Goal: Task Accomplishment & Management: Manage account settings

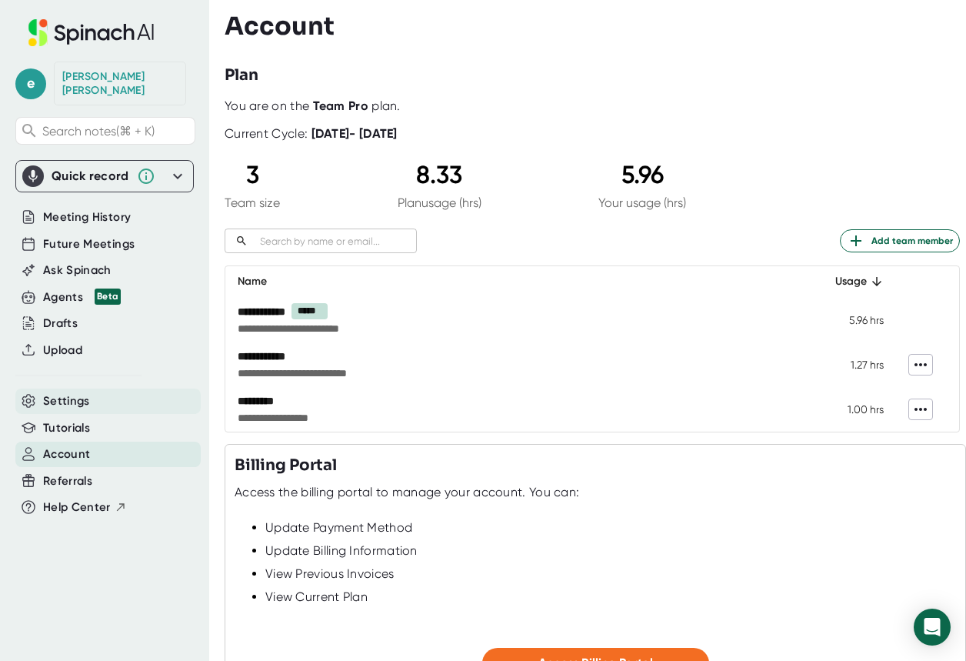
click at [58, 392] on span "Settings" at bounding box center [66, 401] width 47 height 18
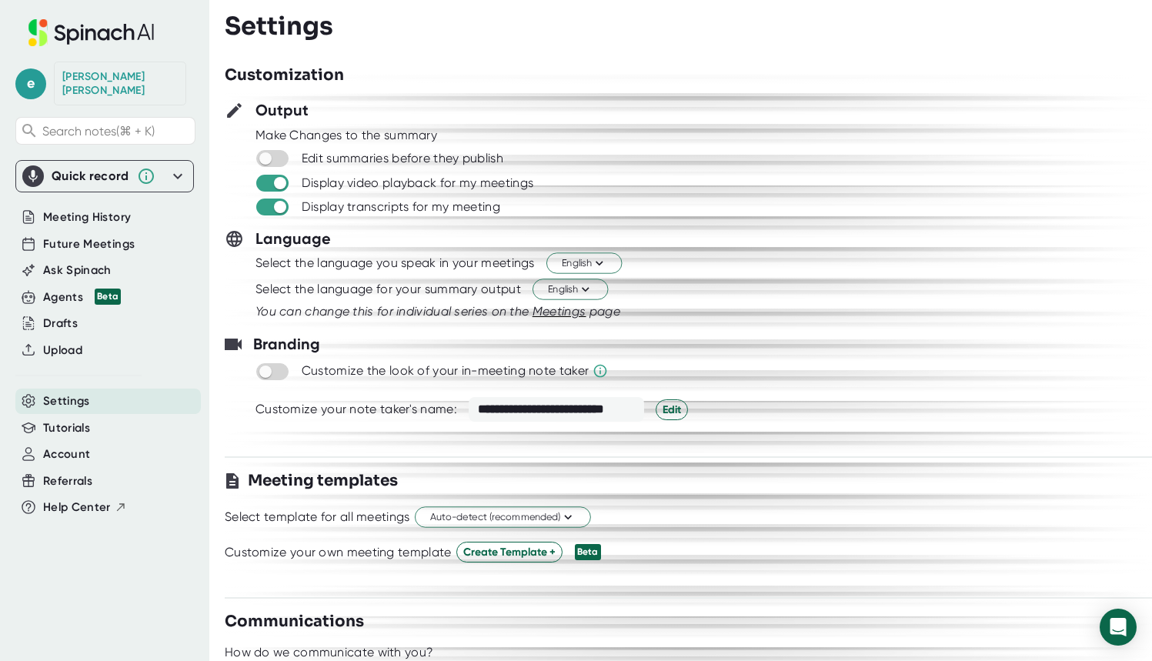
click at [112, 75] on div "[PERSON_NAME]" at bounding box center [119, 83] width 115 height 27
click at [140, 82] on div "[PERSON_NAME]" at bounding box center [119, 83] width 115 height 27
click at [154, 78] on div "[PERSON_NAME]" at bounding box center [119, 83] width 115 height 27
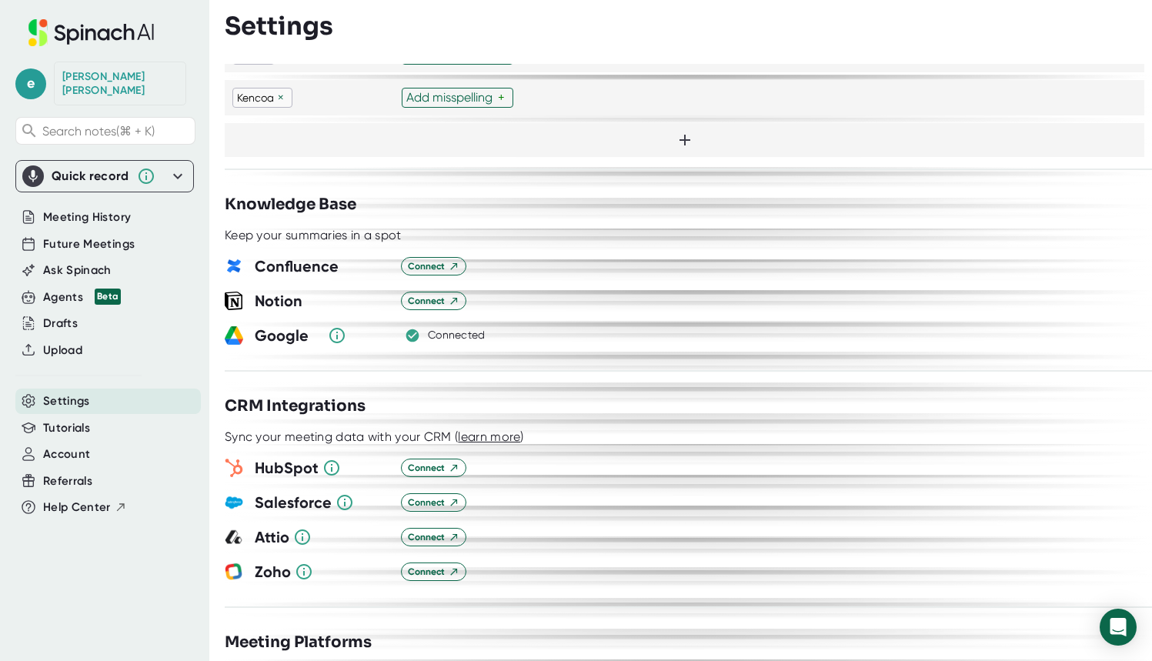
scroll to position [2394, 0]
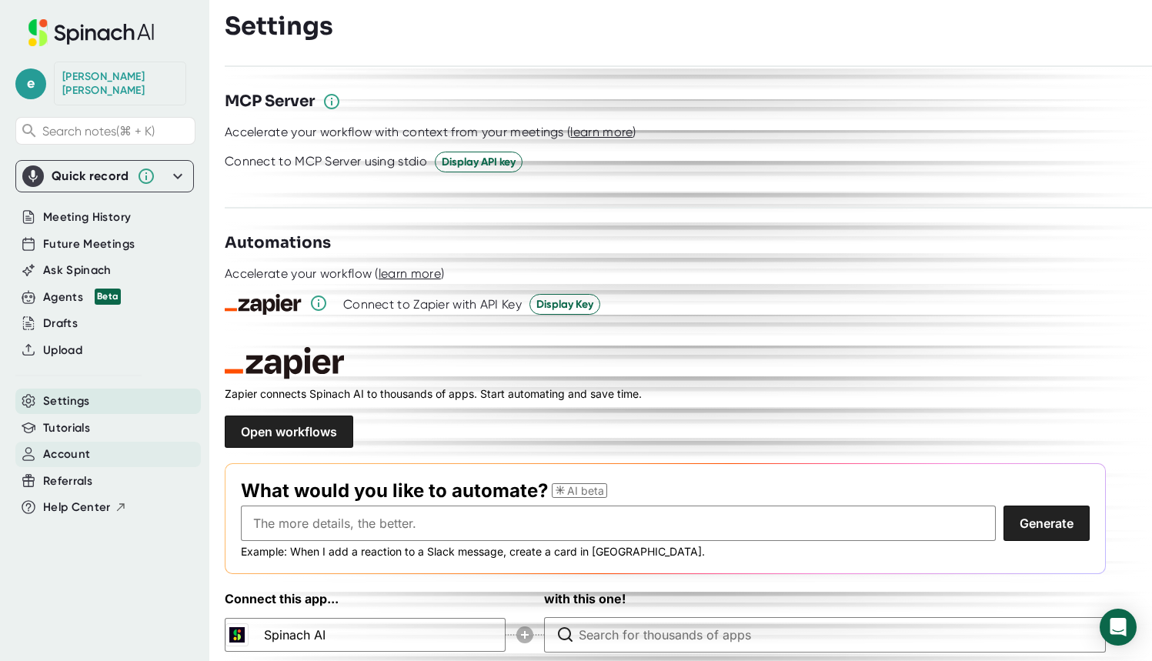
click at [62, 445] on span "Account" at bounding box center [66, 454] width 47 height 18
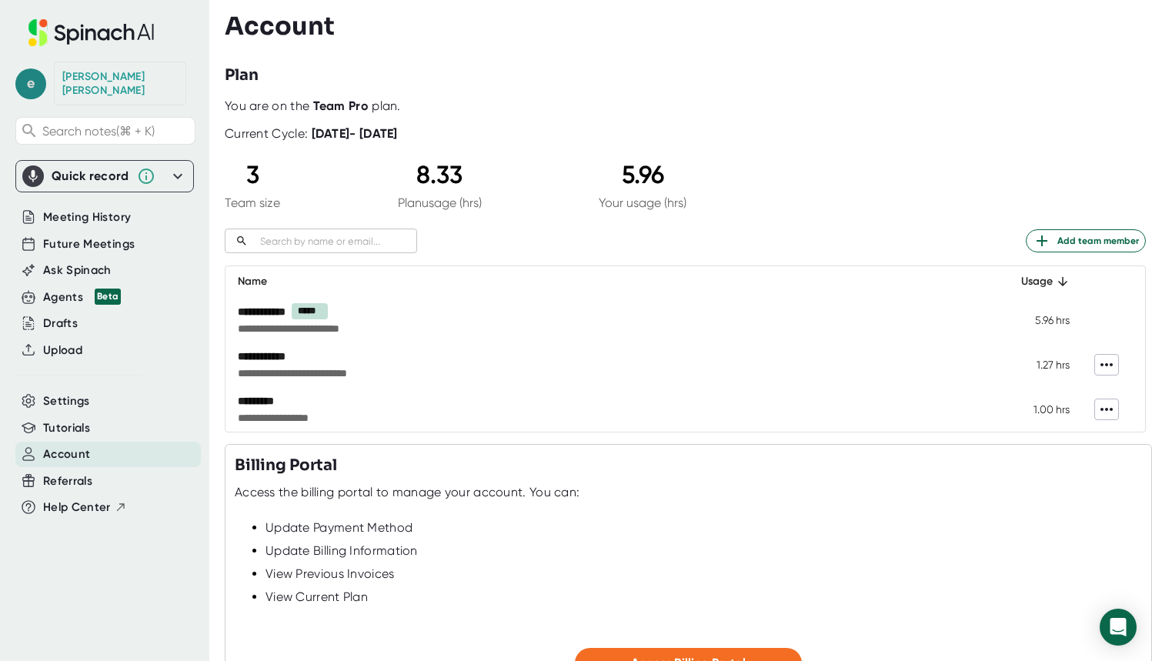
click at [32, 76] on span "e" at bounding box center [30, 83] width 31 height 31
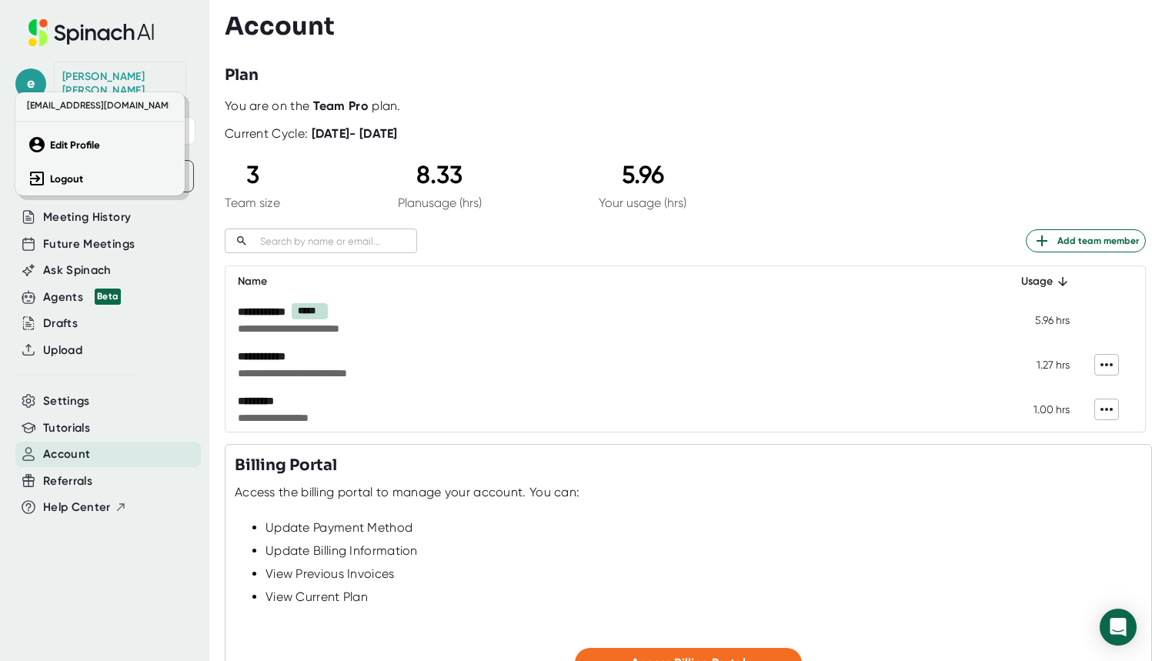
click at [581, 68] on div at bounding box center [576, 330] width 1152 height 661
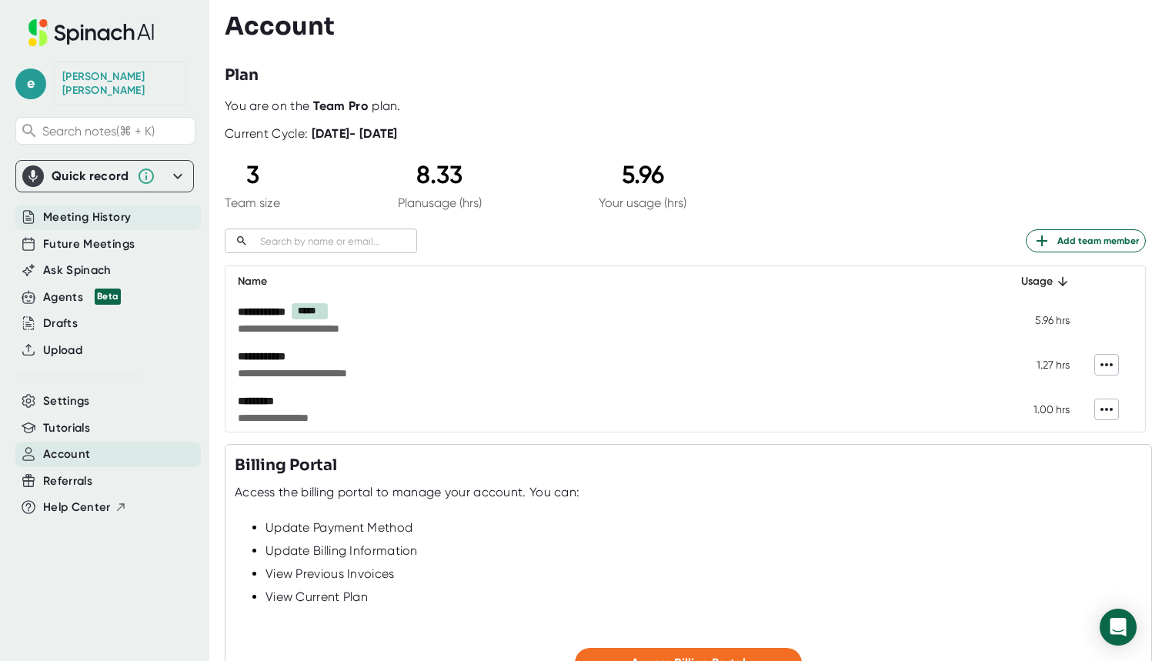
click at [72, 208] on span "Meeting History" at bounding box center [87, 217] width 88 height 18
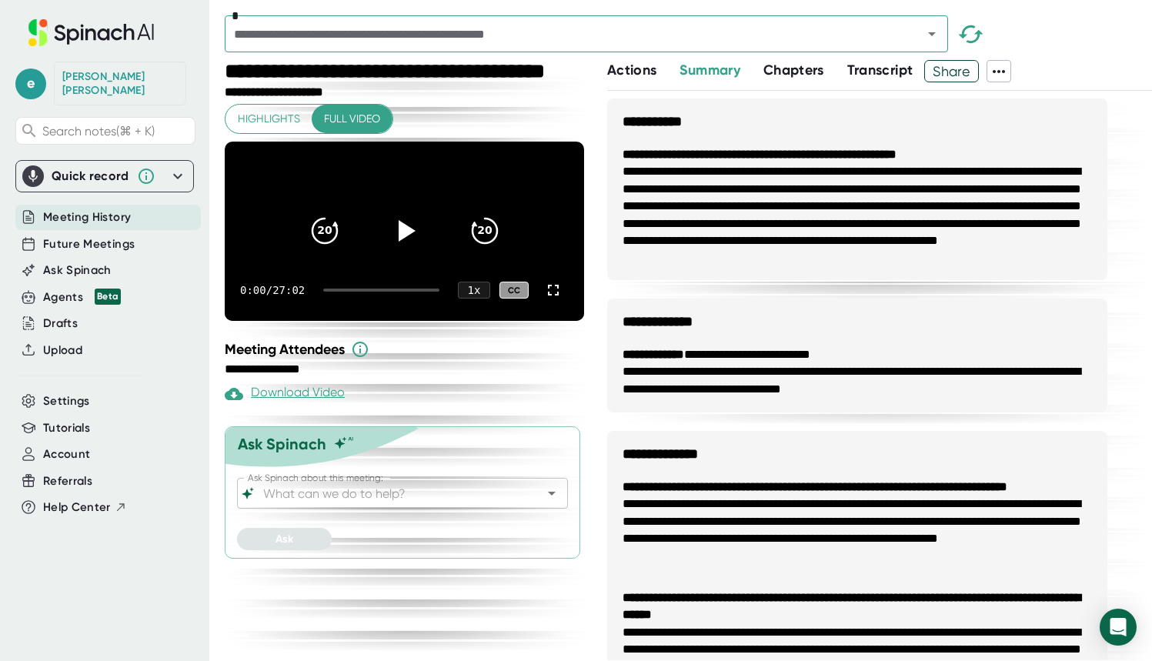
click at [932, 35] on icon "Open" at bounding box center [932, 34] width 8 height 4
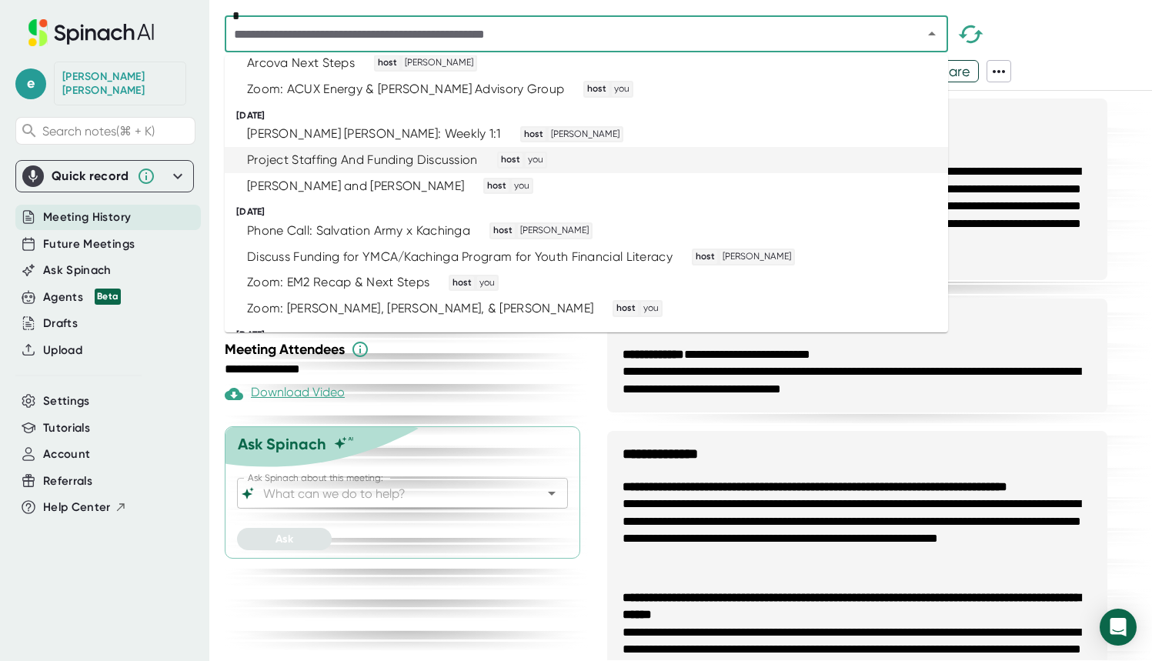
scroll to position [161, 0]
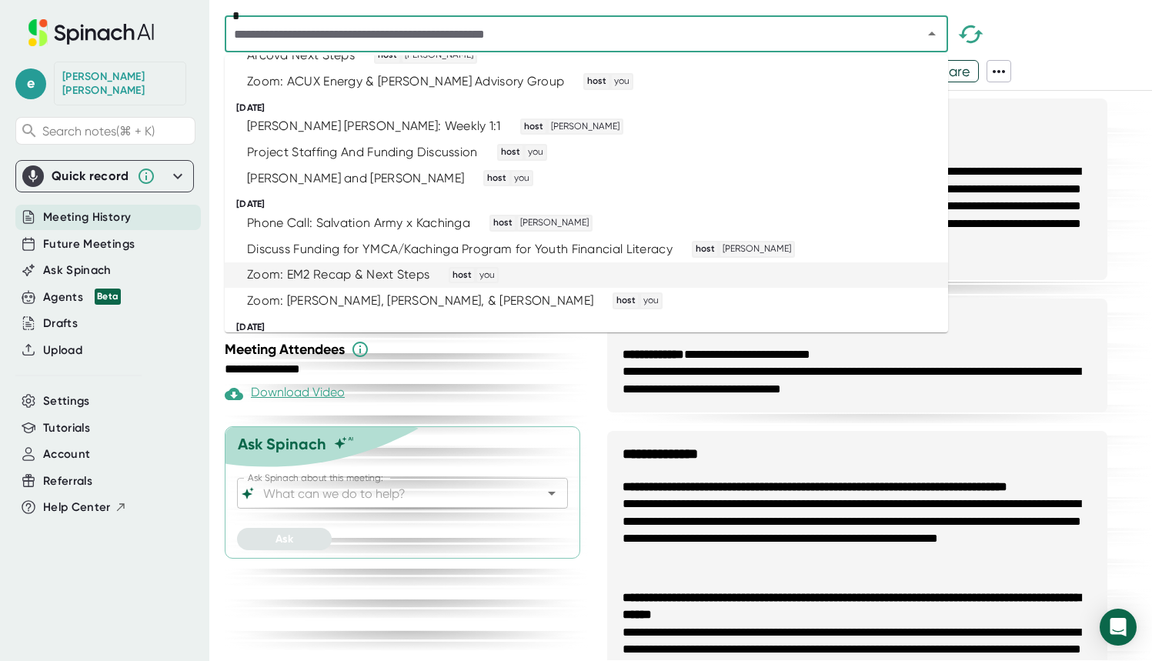
click at [537, 271] on div "Zoom: EM2 Recap & Next Steps host you" at bounding box center [579, 275] width 685 height 17
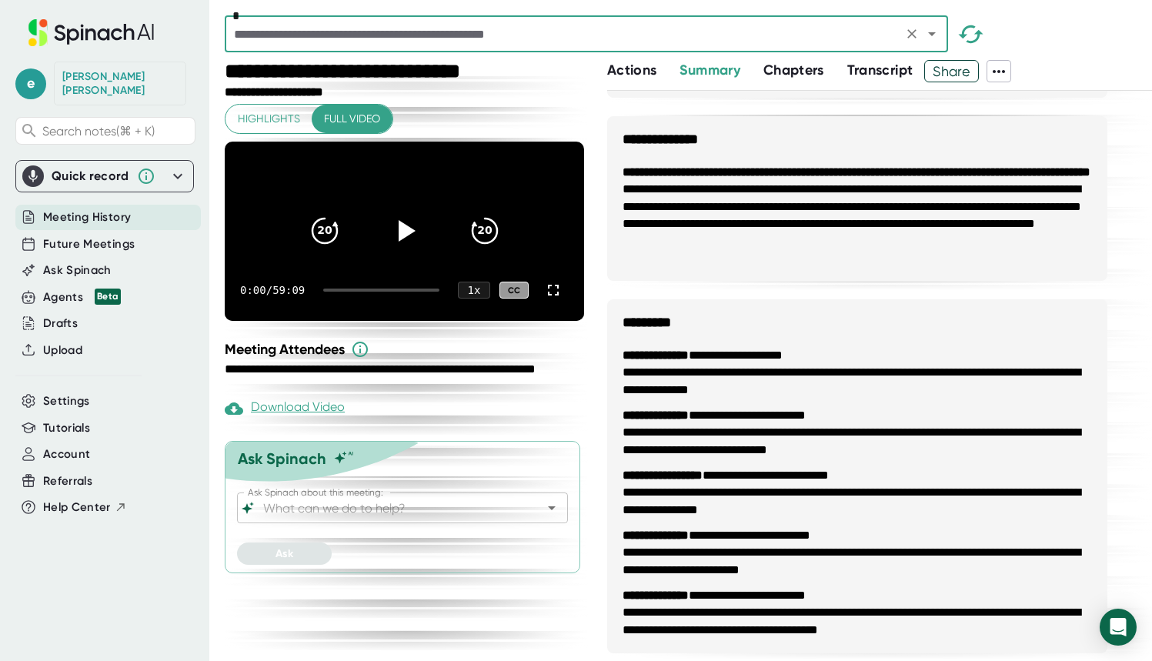
scroll to position [792, 0]
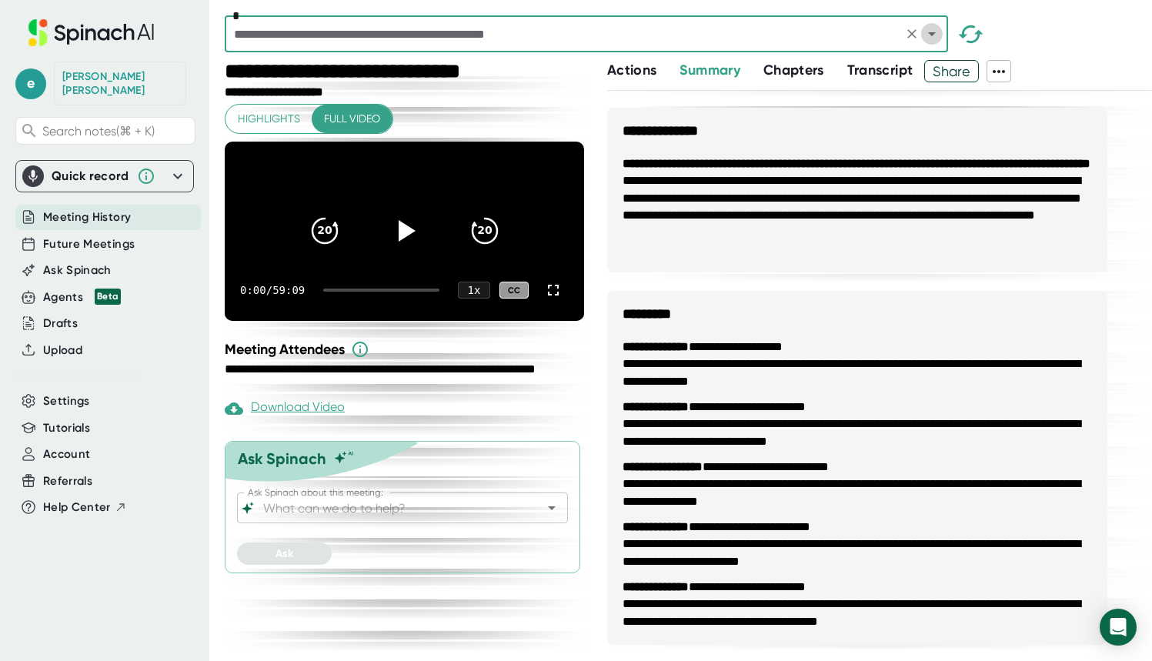
click at [931, 31] on icon "Open" at bounding box center [931, 34] width 18 height 18
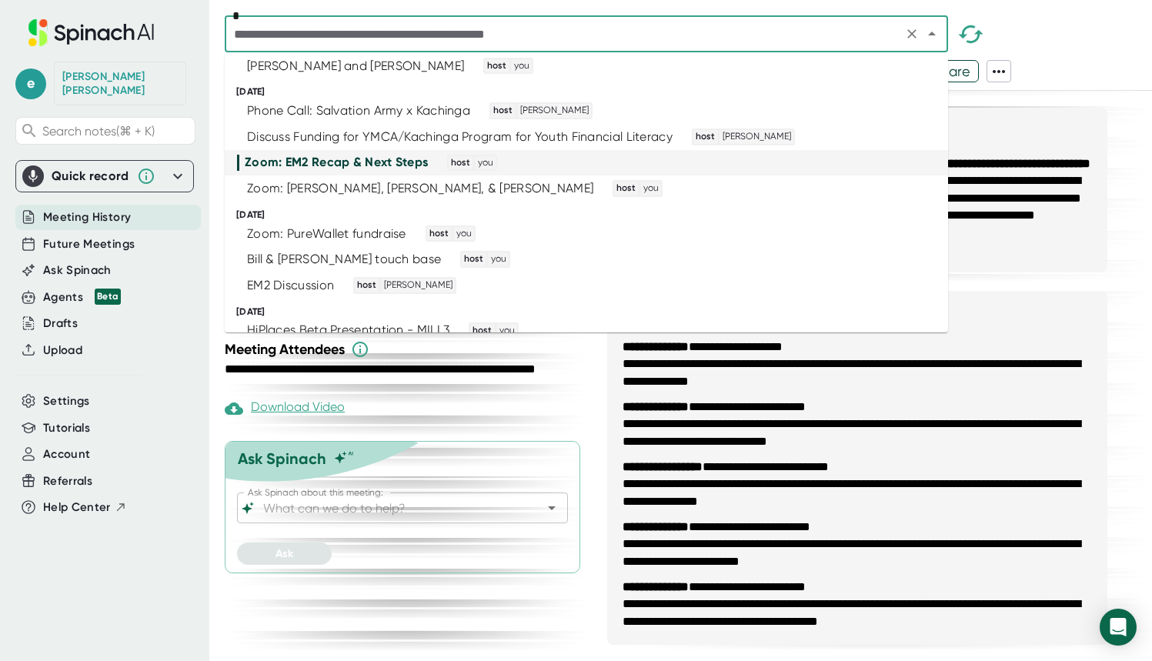
scroll to position [282, 0]
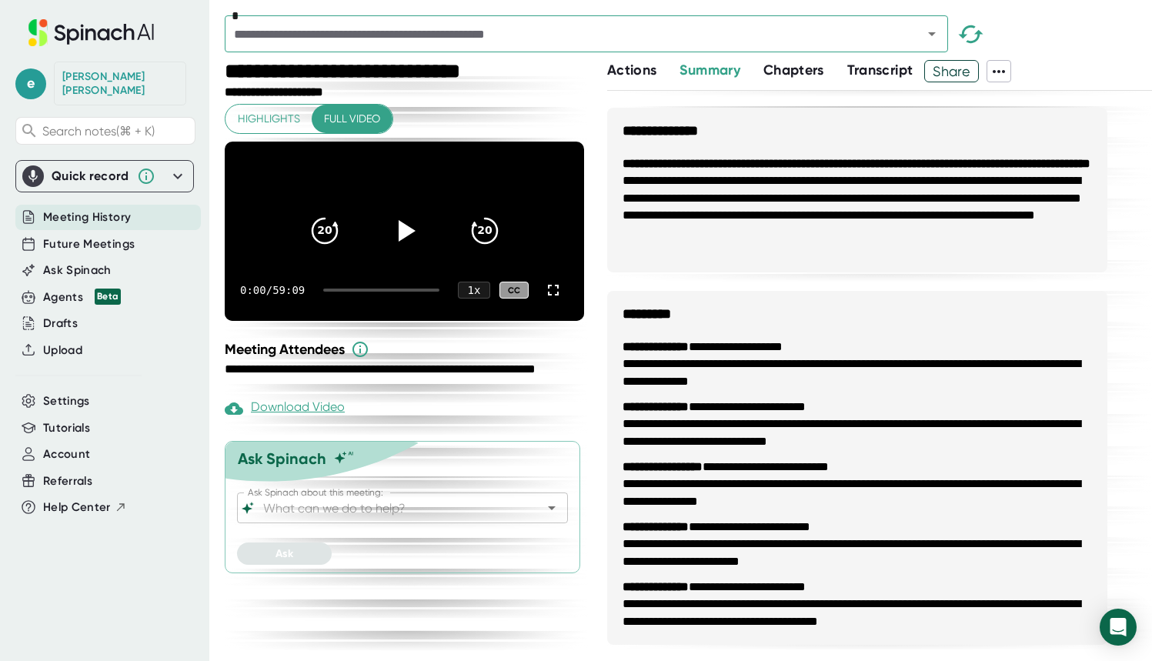
click at [965, 34] on div "*" at bounding box center [688, 37] width 927 height 45
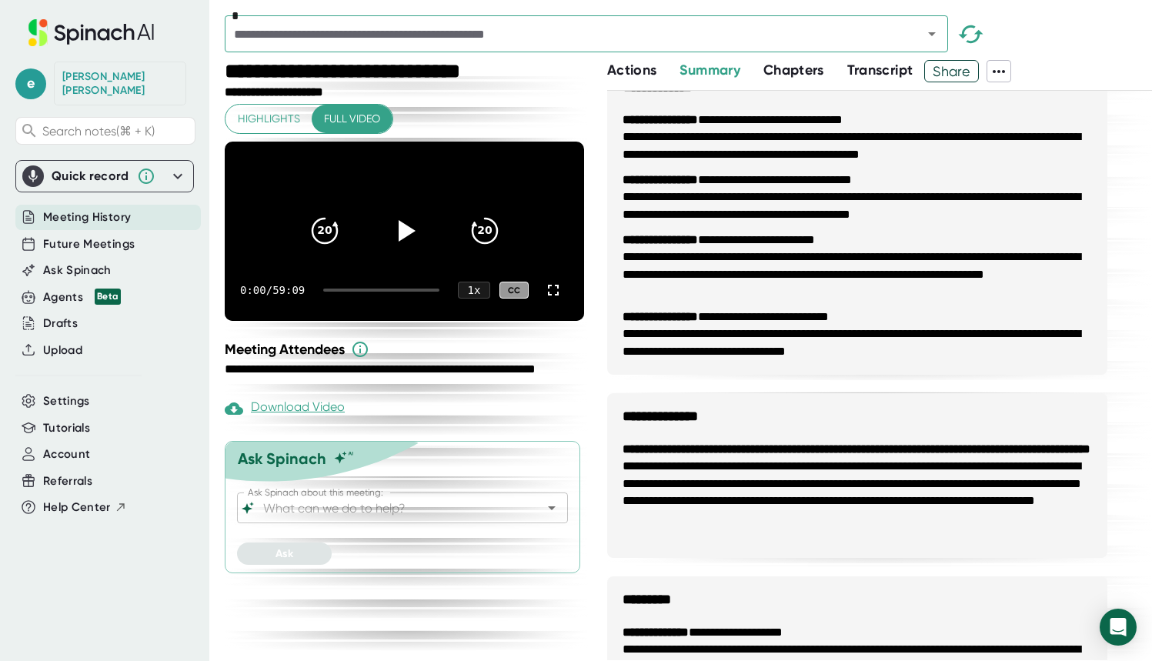
scroll to position [0, 0]
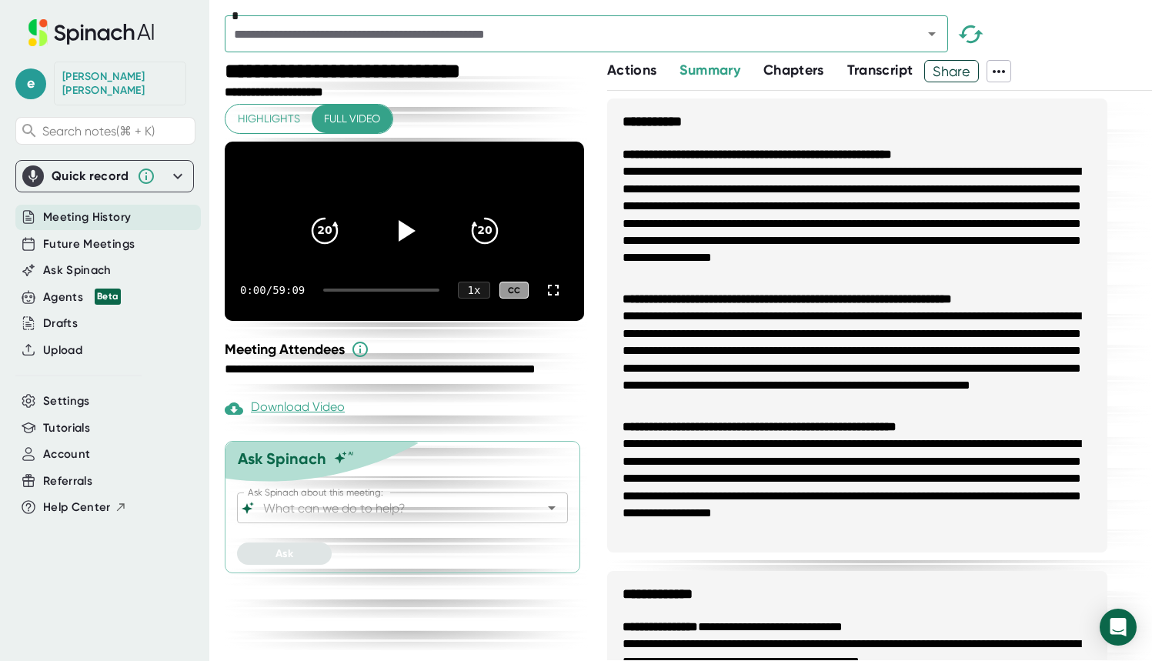
click at [965, 68] on icon at bounding box center [998, 71] width 18 height 18
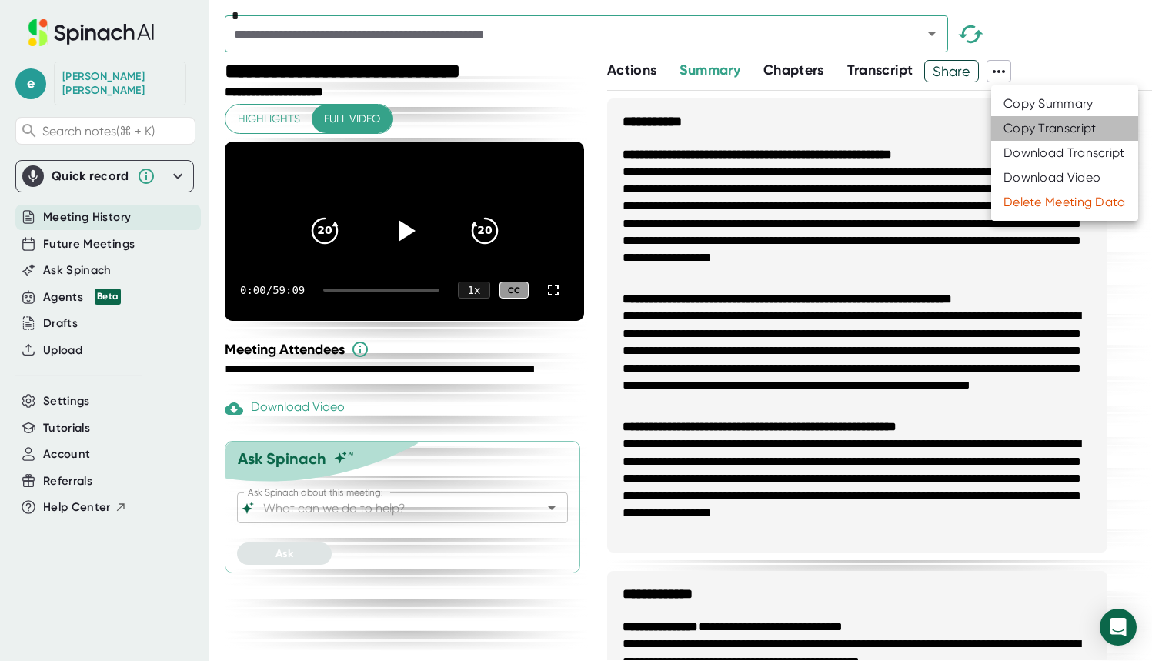
click at [965, 127] on div "Copy Transcript" at bounding box center [1049, 128] width 93 height 15
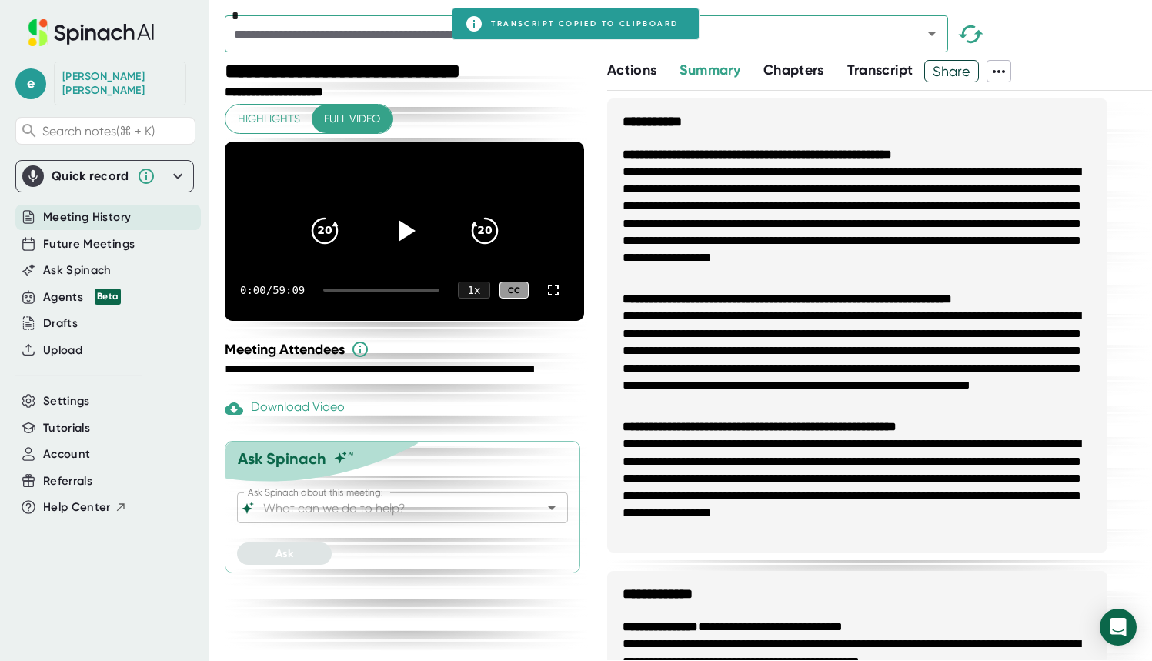
click at [834, 211] on li "**********" at bounding box center [856, 222] width 469 height 118
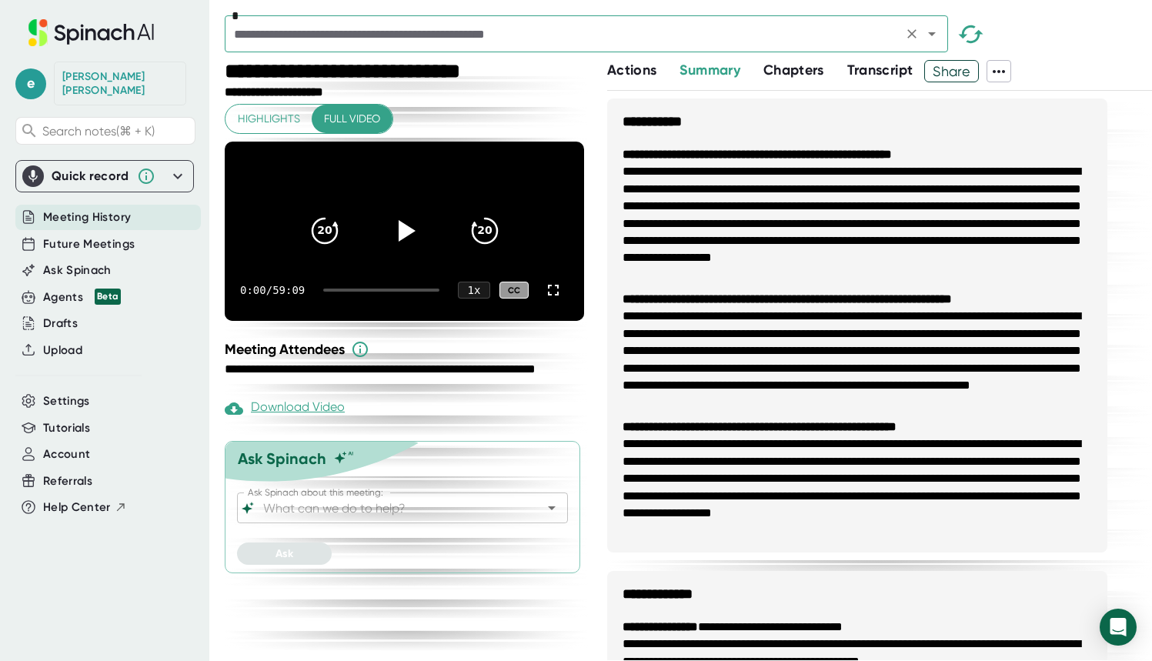
click at [930, 32] on icon "Open" at bounding box center [931, 34] width 18 height 18
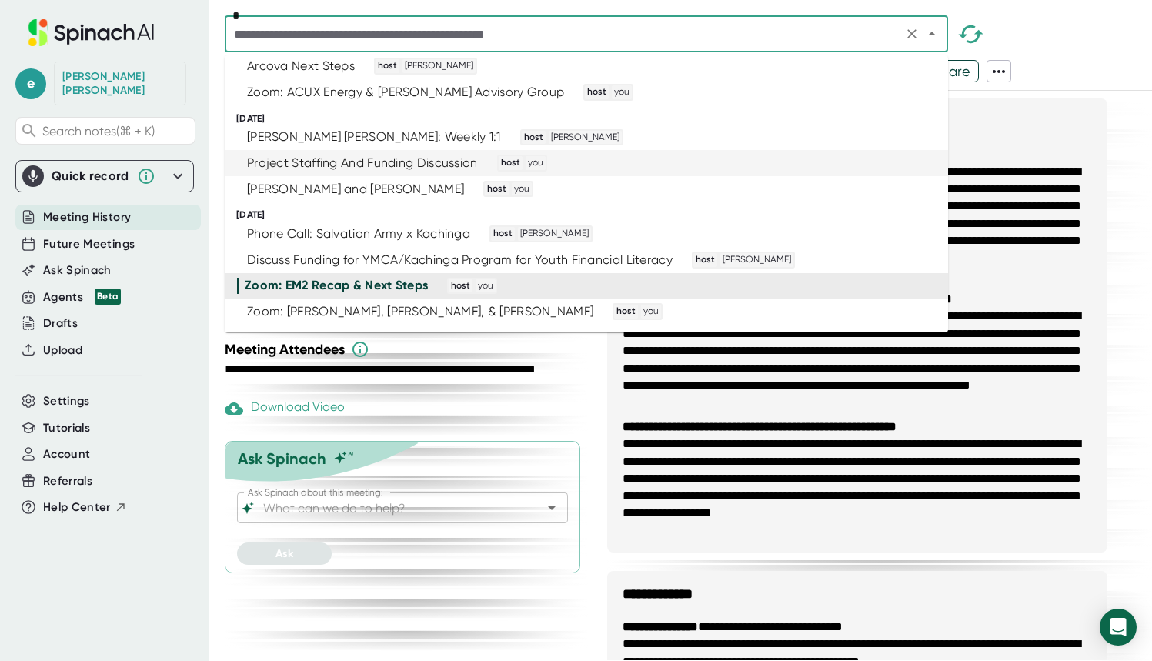
scroll to position [202, 0]
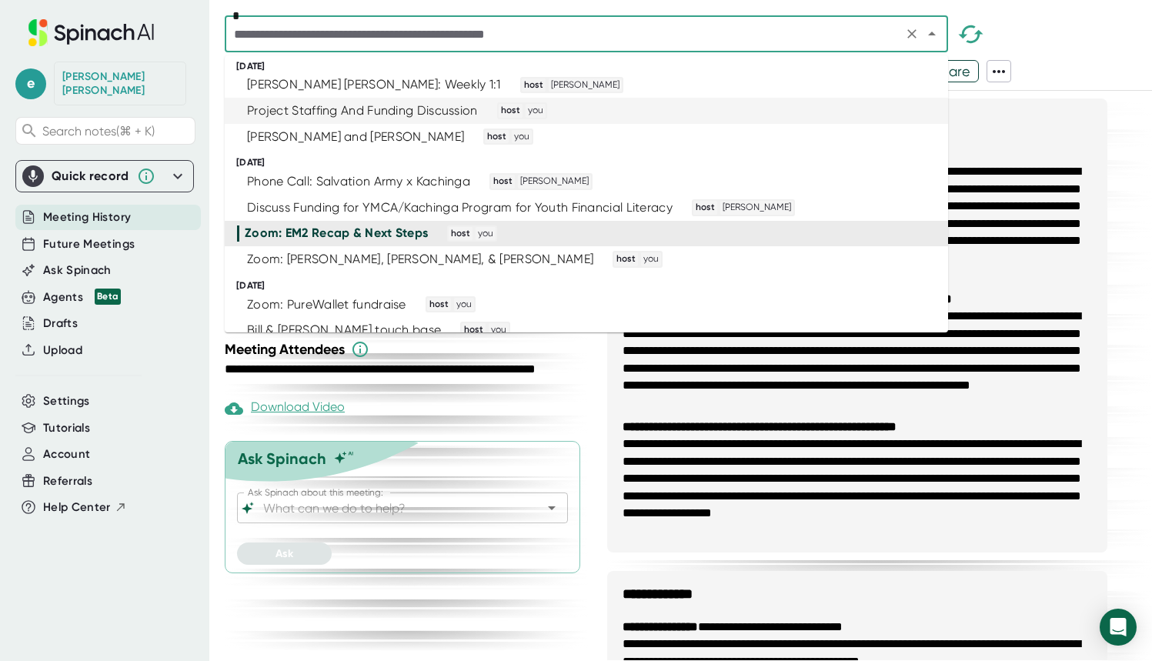
click at [756, 108] on div "Project Staffing And Funding Discussion host you" at bounding box center [579, 110] width 685 height 17
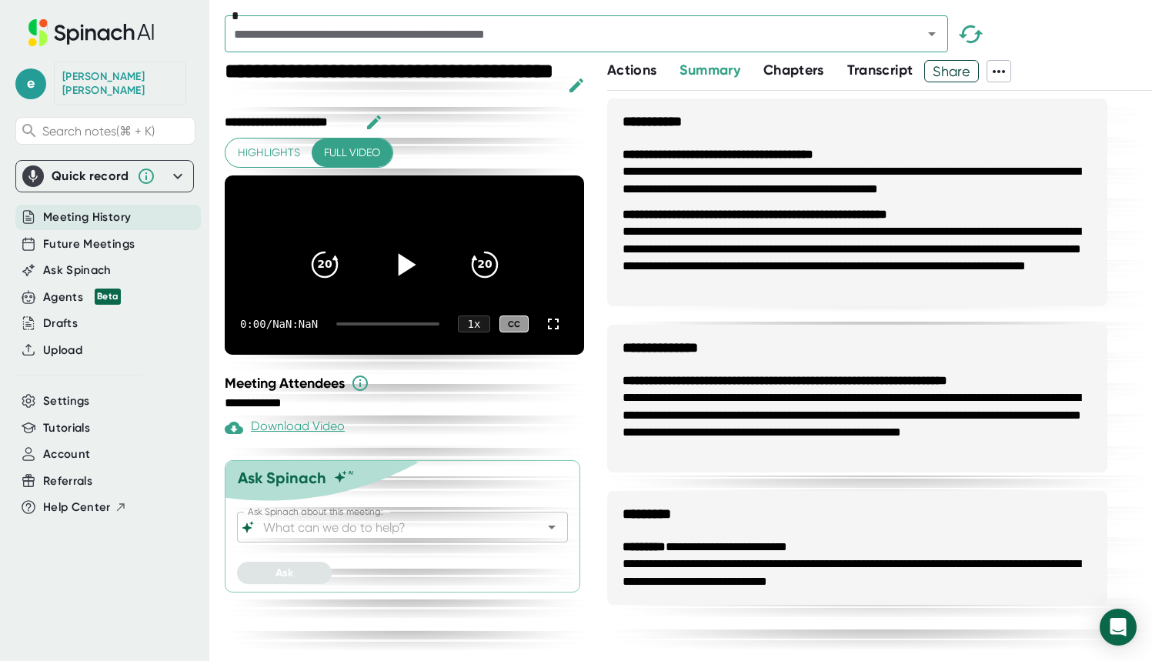
click at [399, 263] on icon at bounding box center [407, 265] width 18 height 22
click at [405, 265] on icon at bounding box center [404, 264] width 38 height 38
click at [965, 68] on icon at bounding box center [998, 71] width 18 height 18
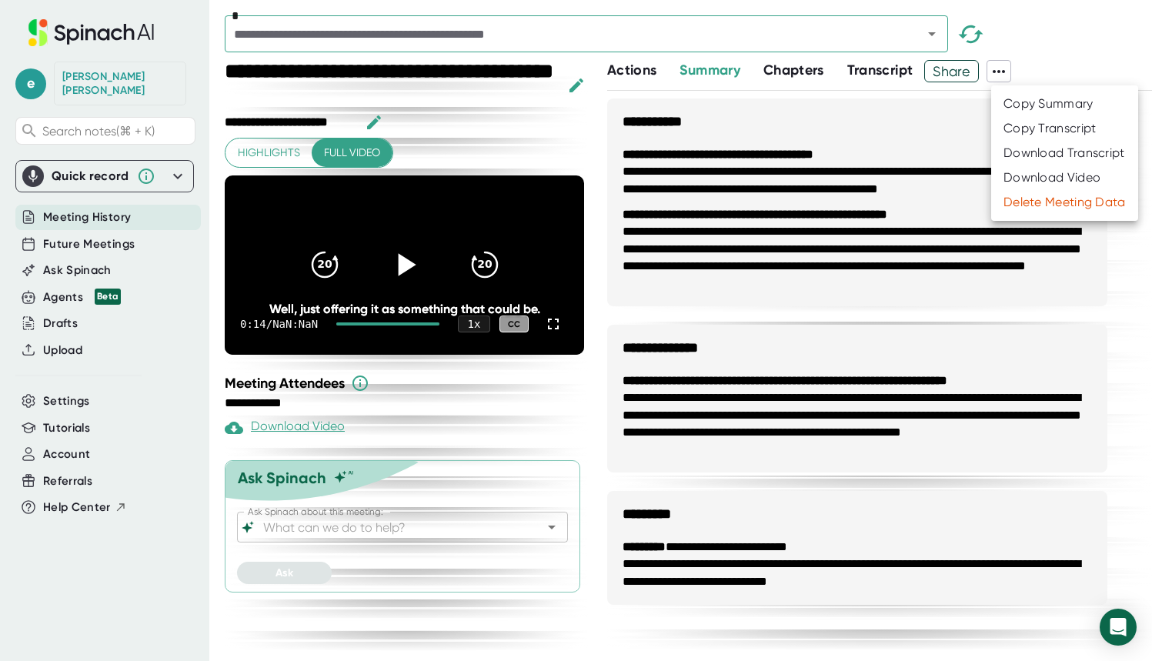
click at [965, 128] on div "Copy Transcript" at bounding box center [1049, 128] width 93 height 15
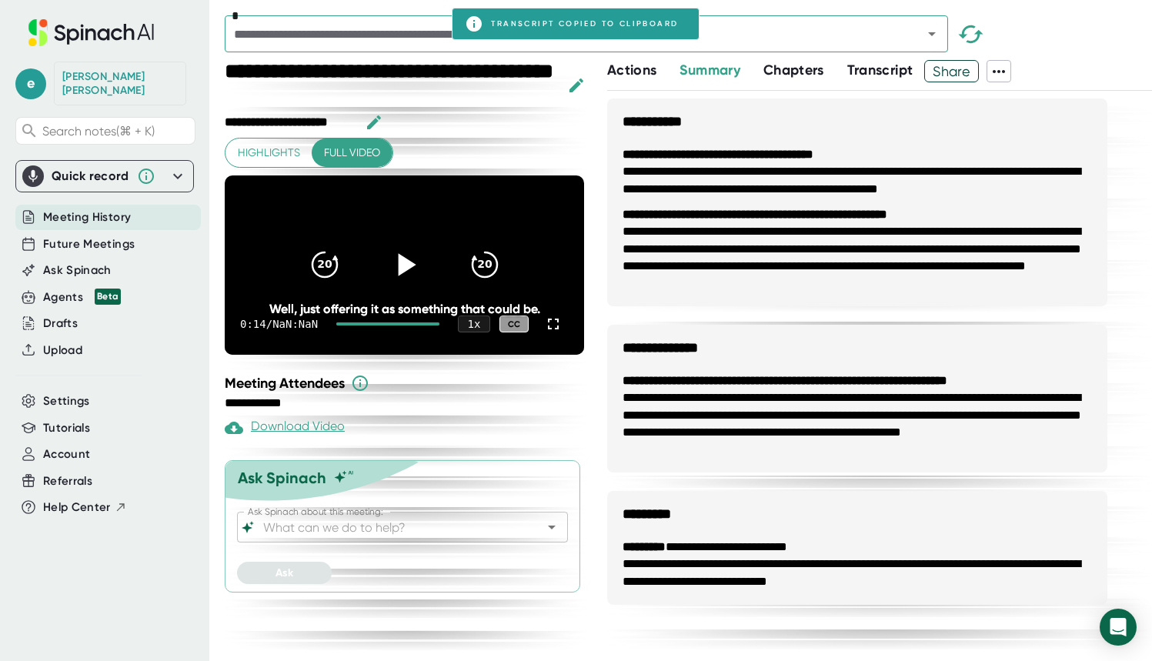
click at [573, 82] on icon "button" at bounding box center [576, 85] width 18 height 18
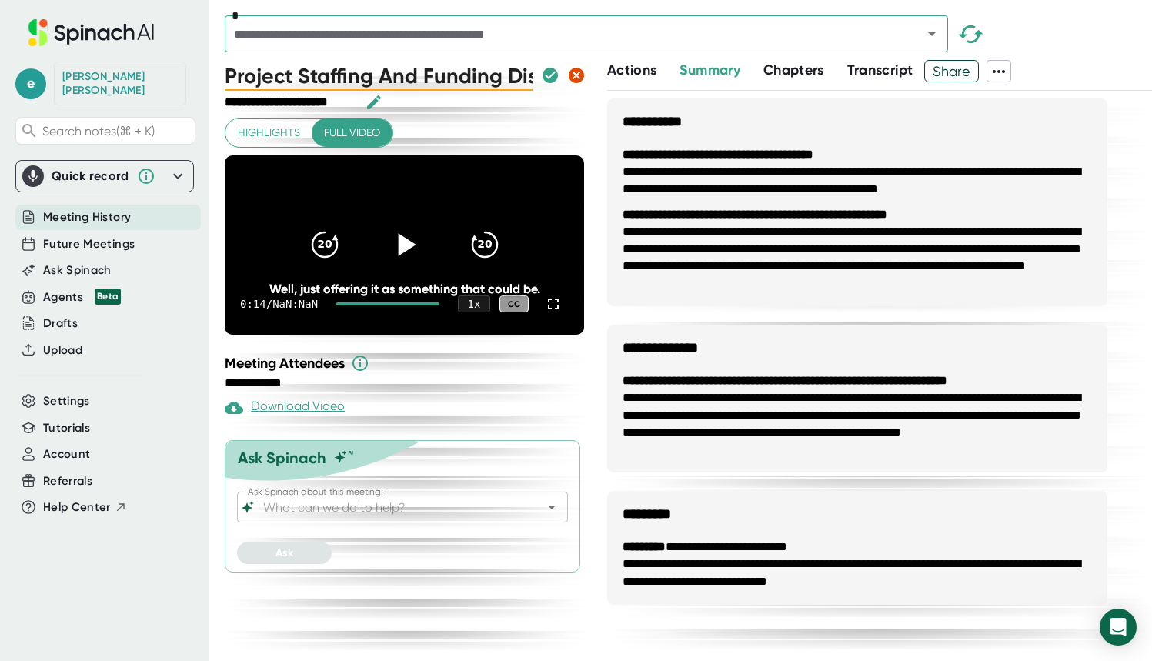
scroll to position [0, 74]
click at [226, 75] on input "Project Staffing And Funding Discussion" at bounding box center [379, 75] width 308 height 31
click at [255, 80] on input "Project Staffing And Funding Discussion" at bounding box center [379, 75] width 308 height 31
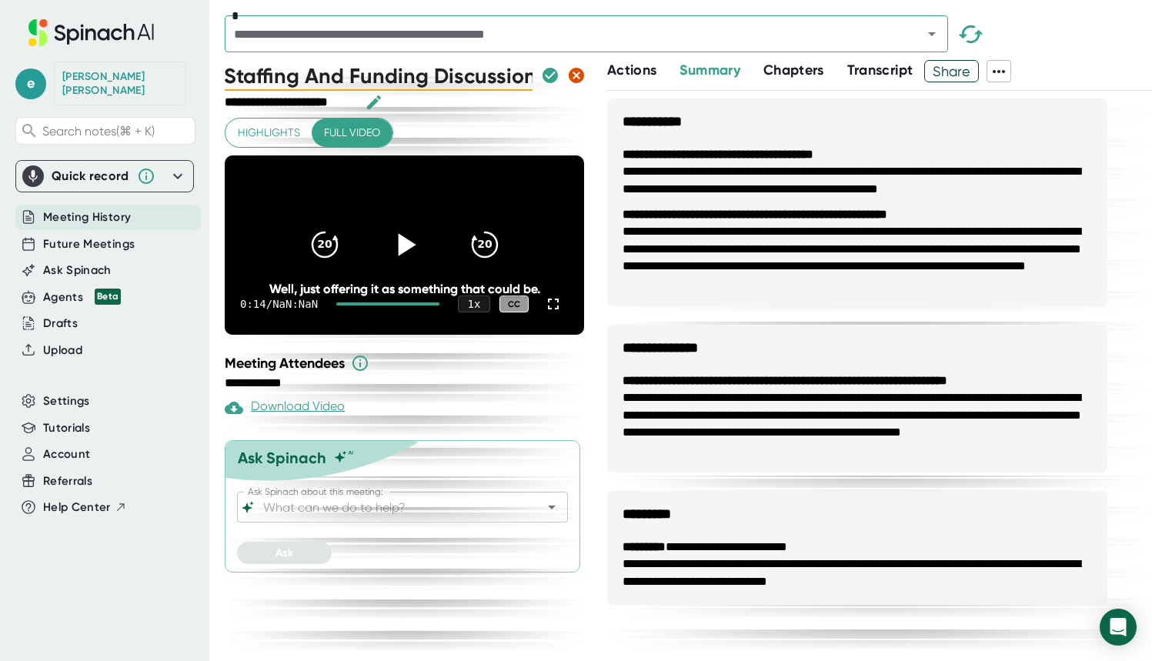
type input "C"
type input "[PERSON_NAME] call re: proof of funds"
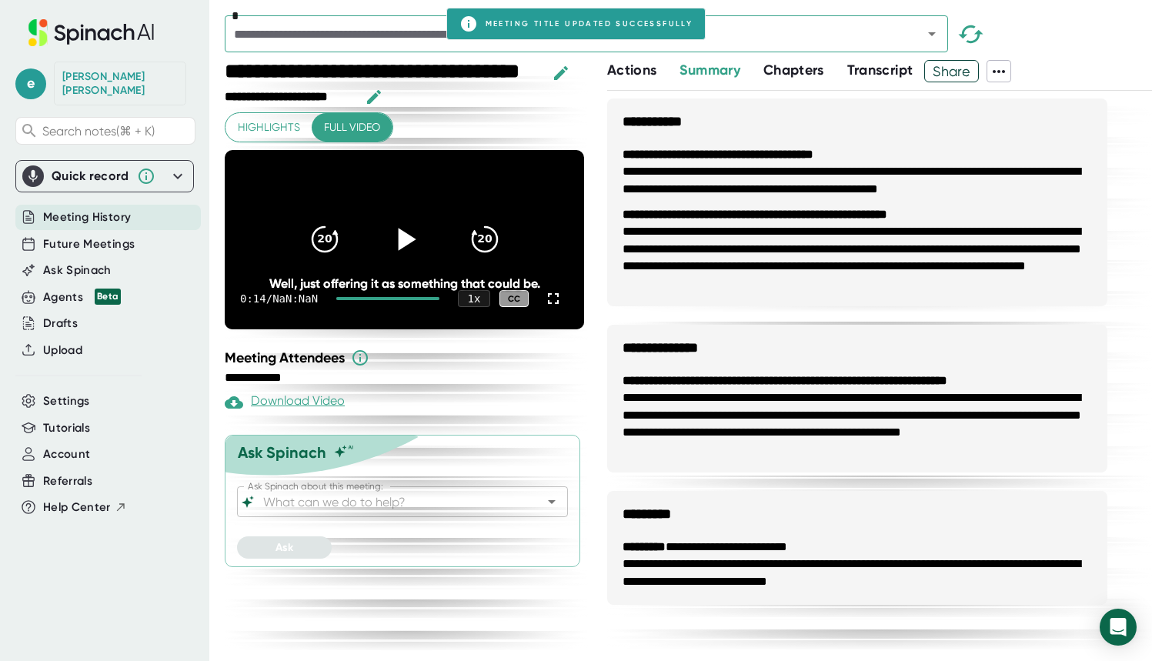
click at [965, 68] on icon at bounding box center [998, 71] width 18 height 18
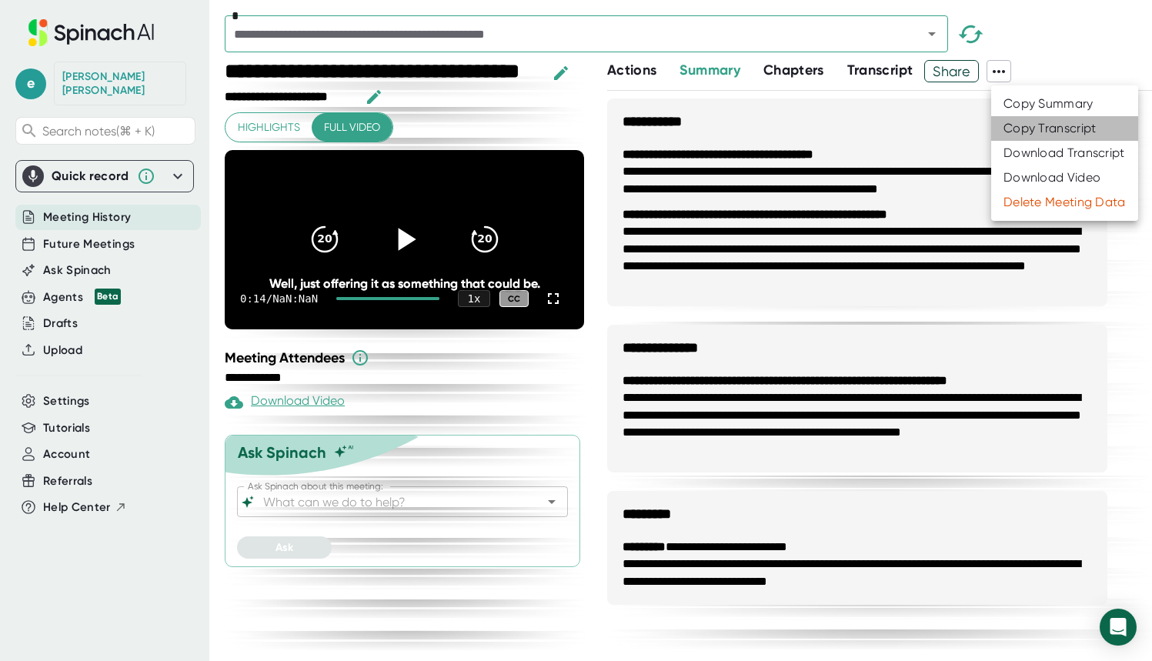
click at [965, 122] on div "Copy Transcript" at bounding box center [1049, 128] width 93 height 15
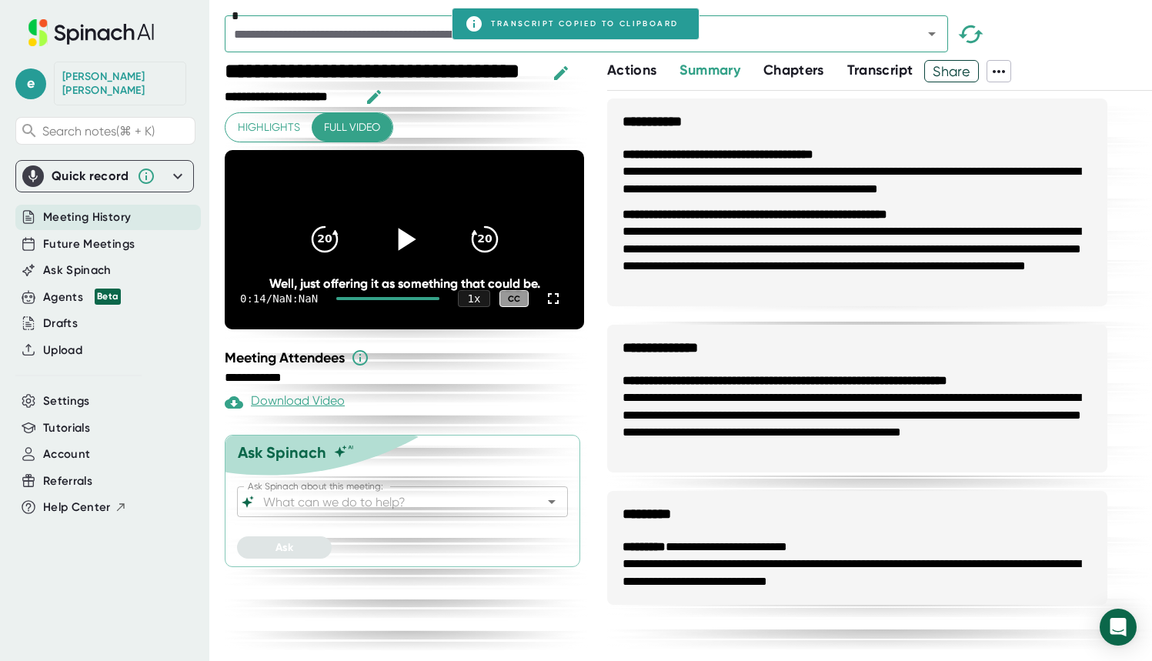
click at [880, 69] on span "Transcript" at bounding box center [880, 70] width 66 height 17
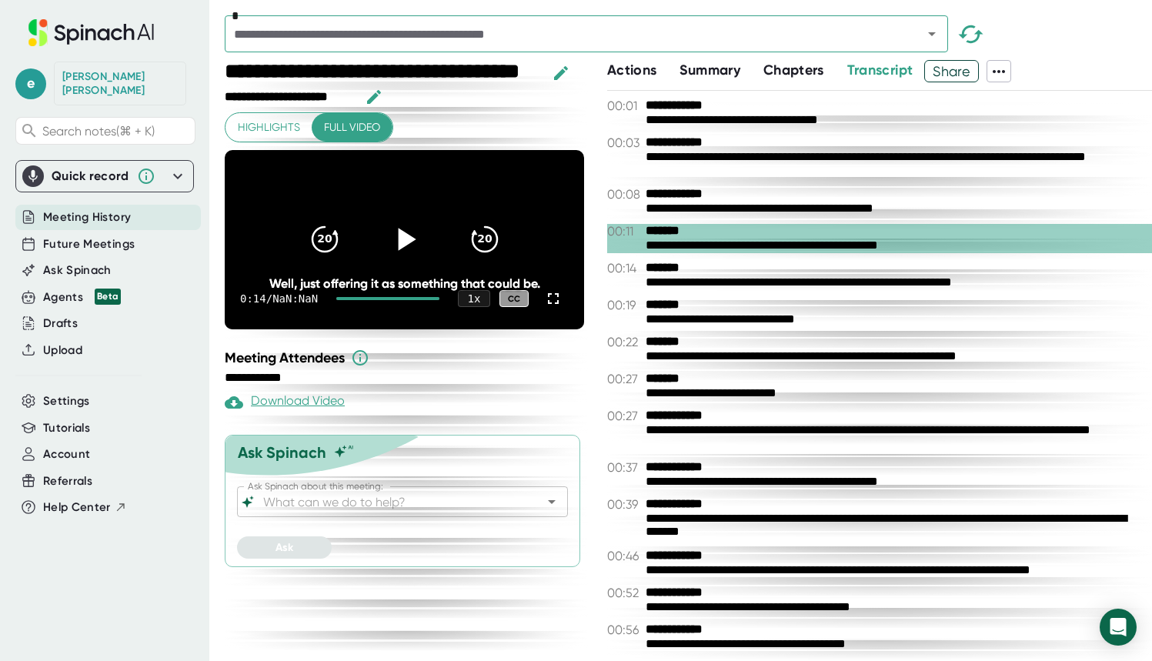
click at [633, 71] on span "Actions" at bounding box center [631, 70] width 49 height 17
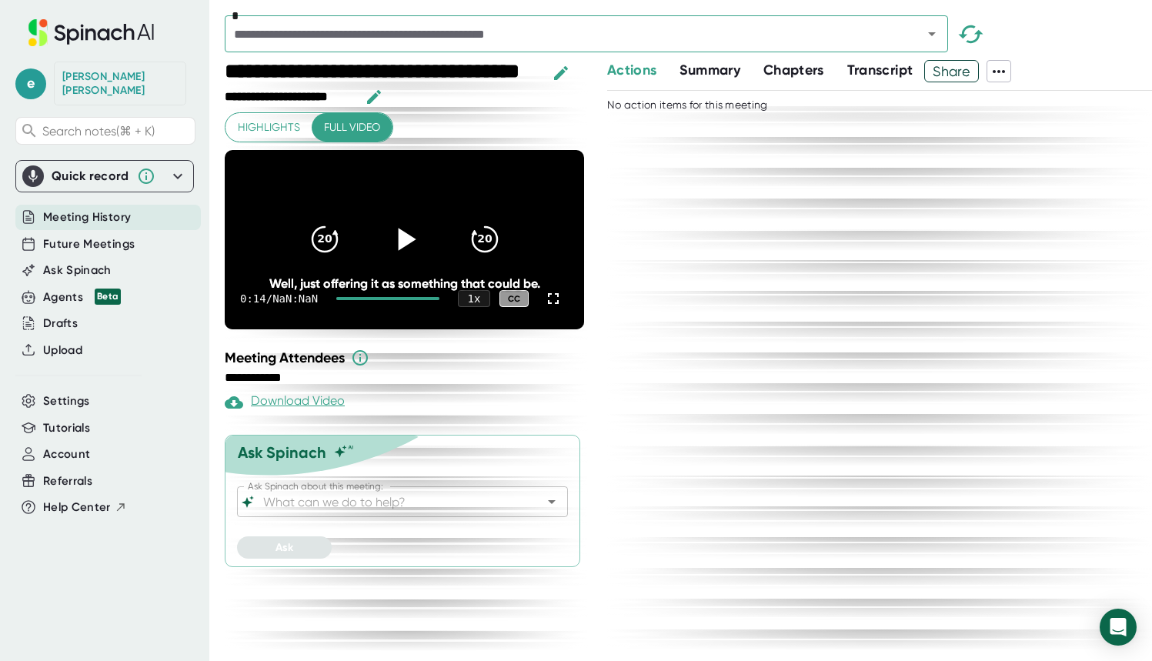
click at [701, 67] on span "Summary" at bounding box center [709, 70] width 60 height 17
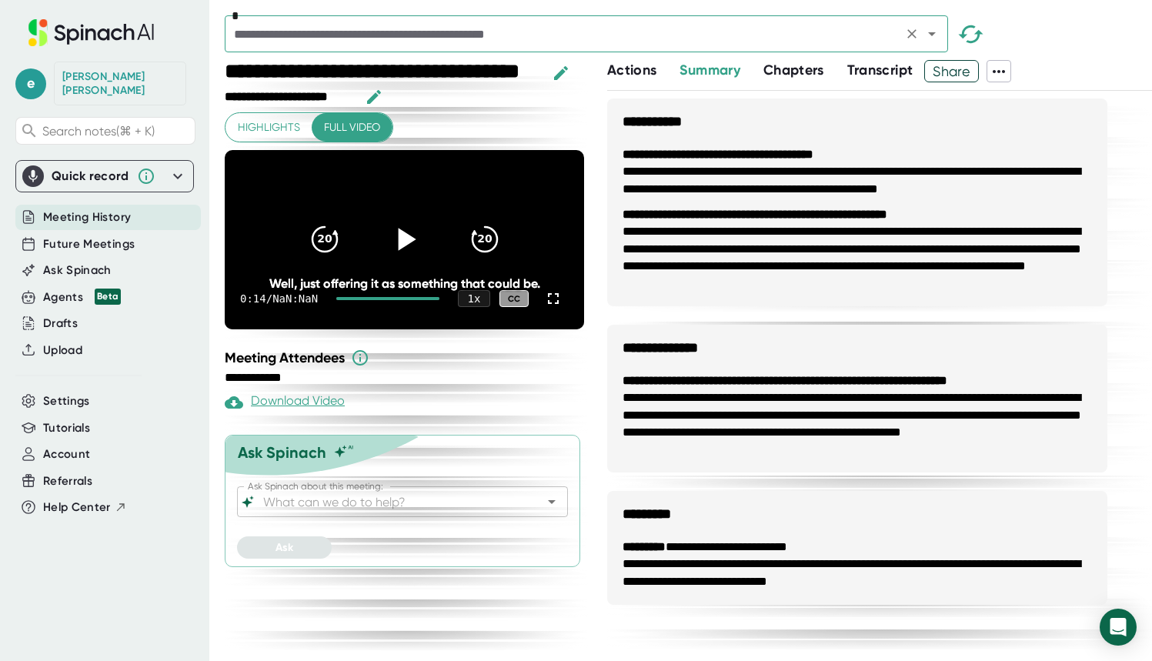
click at [936, 29] on icon "Open" at bounding box center [931, 34] width 18 height 18
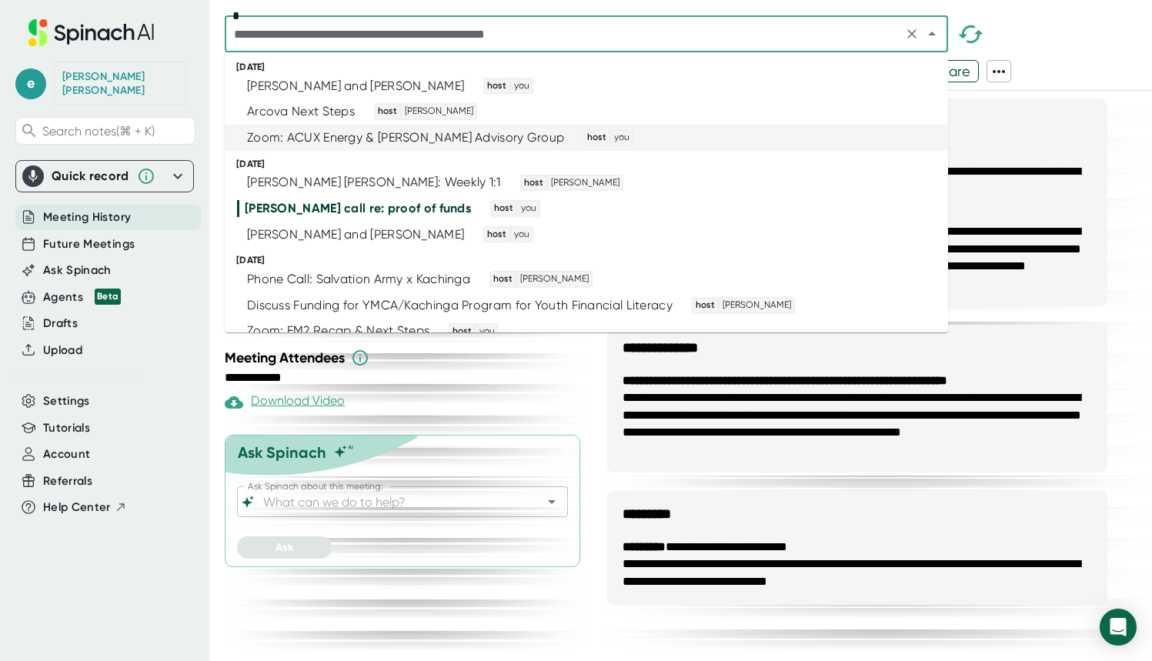
scroll to position [111, 0]
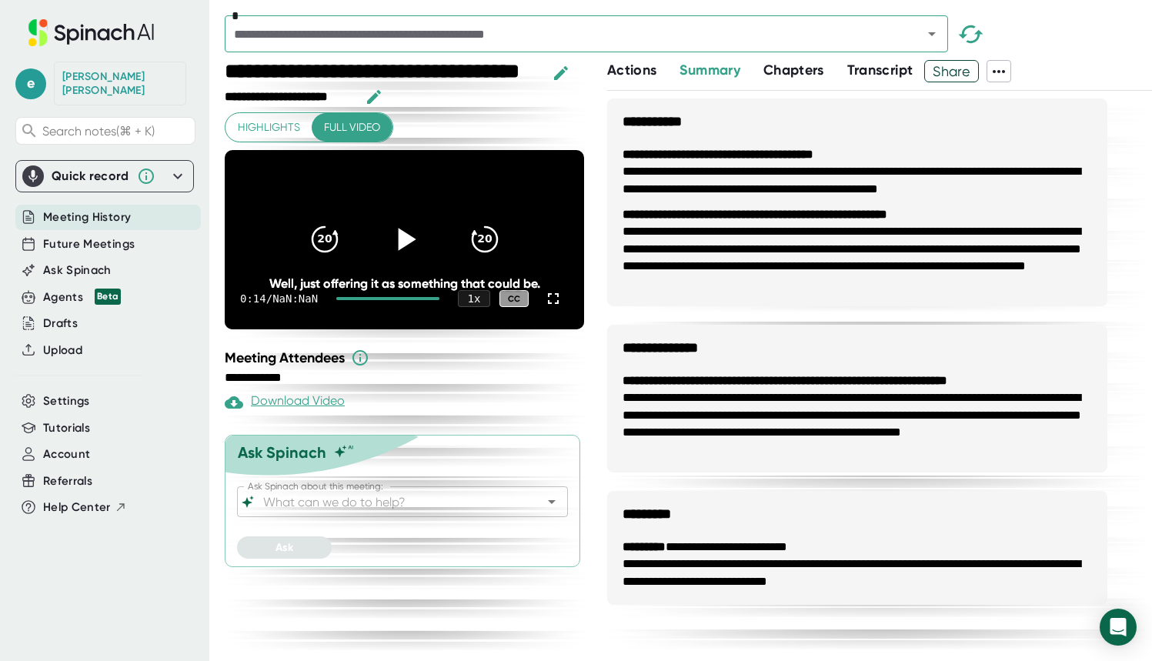
click at [965, 115] on h3 "**********" at bounding box center [857, 114] width 500 height 32
click at [940, 27] on icon "Open" at bounding box center [931, 34] width 18 height 18
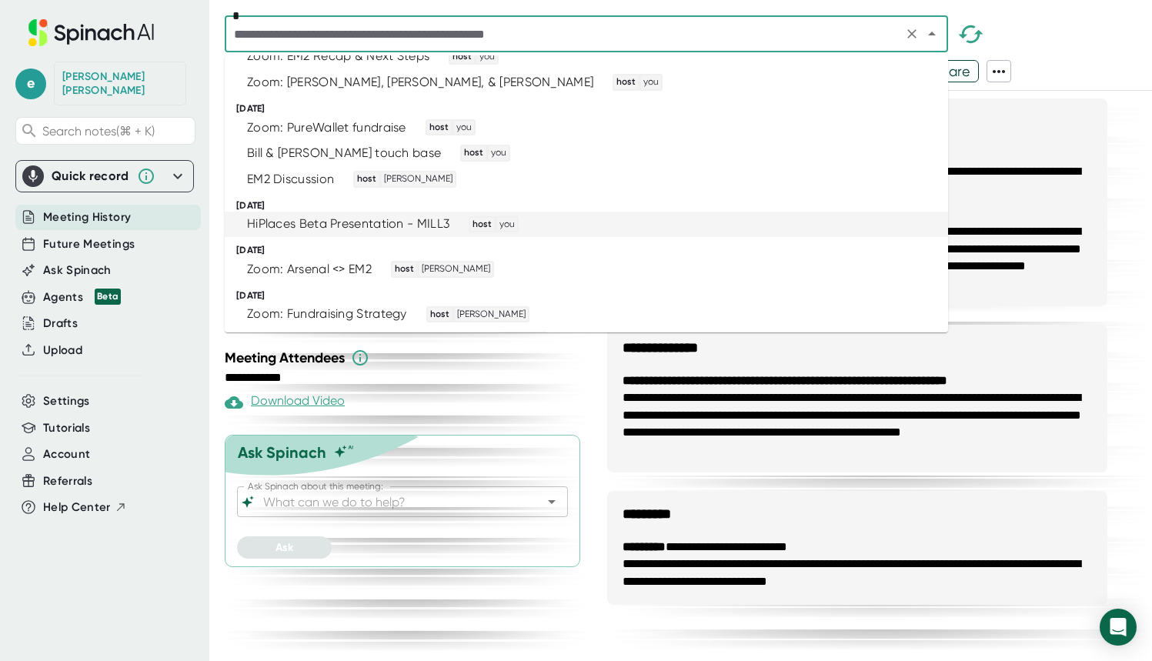
scroll to position [350, 0]
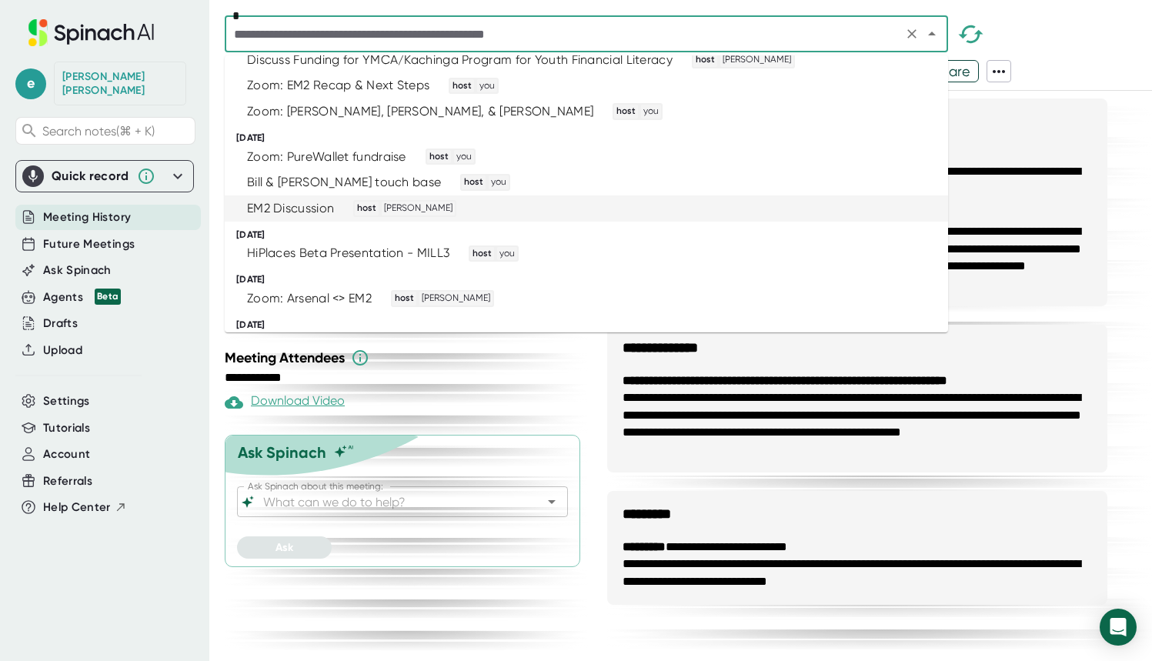
click at [662, 203] on div "EM2 Discussion host [PERSON_NAME]" at bounding box center [579, 208] width 685 height 17
